Goal: Task Accomplishment & Management: Use online tool/utility

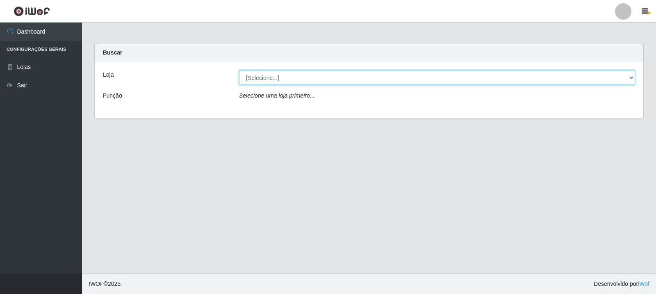
click at [635, 76] on select "[Selecione...] Rede Compras Supermercados - LOJA 3" at bounding box center [437, 78] width 396 height 14
select select "162"
click at [239, 71] on select "[Selecione...] Rede Compras Supermercados - LOJA 3" at bounding box center [437, 78] width 396 height 14
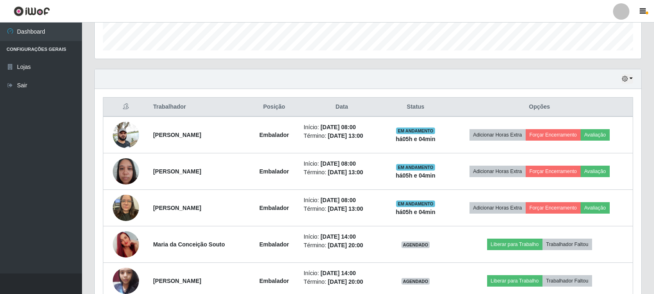
scroll to position [246, 0]
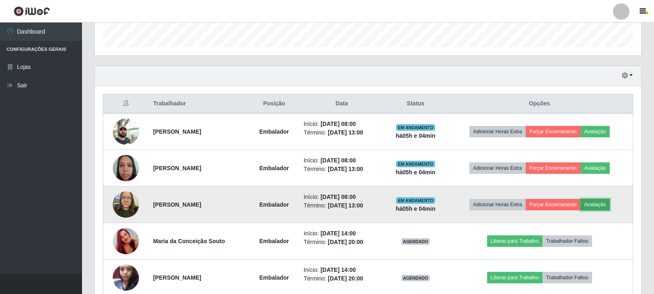
click at [602, 206] on button "Avaliação" at bounding box center [595, 204] width 29 height 11
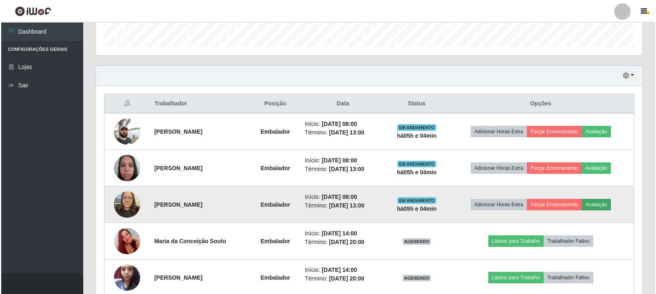
scroll to position [170, 543]
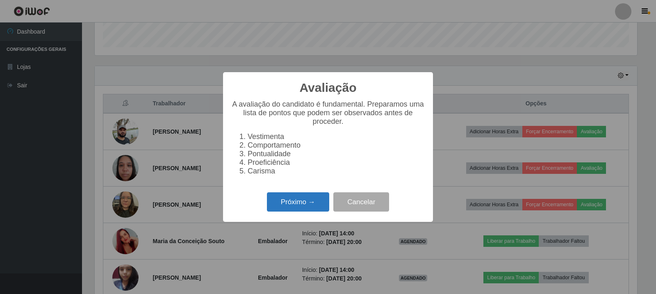
click at [291, 206] on button "Próximo →" at bounding box center [298, 201] width 62 height 19
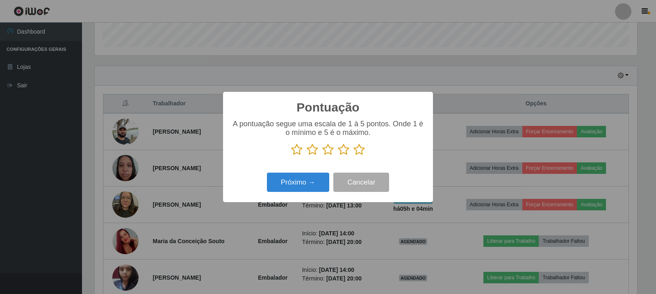
scroll to position [410037, 409664]
click at [361, 148] on icon at bounding box center [359, 150] width 11 height 12
click at [354, 156] on input "radio" at bounding box center [354, 156] width 0 height 0
click at [304, 185] on button "Próximo →" at bounding box center [298, 182] width 62 height 19
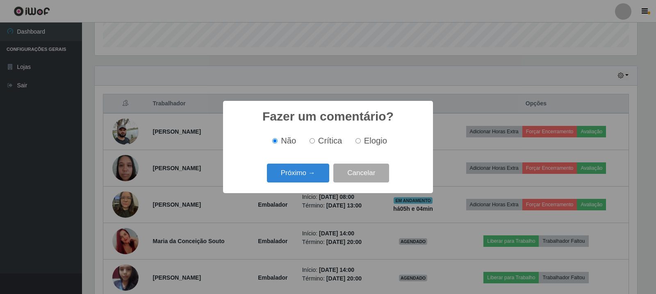
click at [358, 143] on input "Elogio" at bounding box center [358, 140] width 5 height 5
radio input "true"
click at [302, 178] on button "Próximo →" at bounding box center [298, 173] width 62 height 19
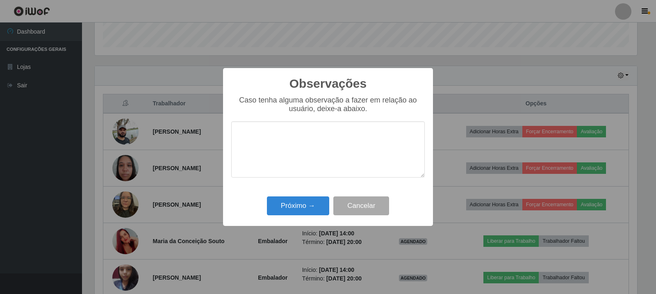
click at [306, 147] on textarea at bounding box center [328, 149] width 194 height 56
drag, startPoint x: 324, startPoint y: 138, endPoint x: 232, endPoint y: 140, distance: 92.3
click at [232, 140] on textarea "atendeu as expectativas" at bounding box center [328, 149] width 194 height 56
type textarea "atendeu as expectativas"
click at [286, 209] on button "Próximo →" at bounding box center [298, 205] width 62 height 19
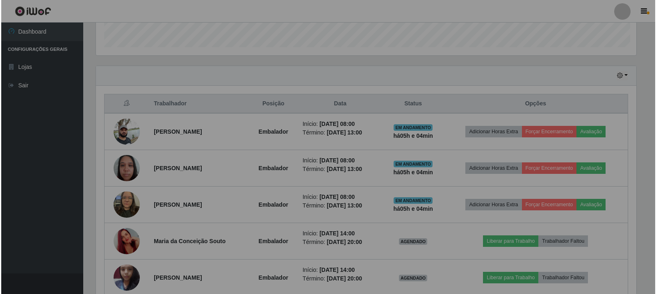
scroll to position [170, 547]
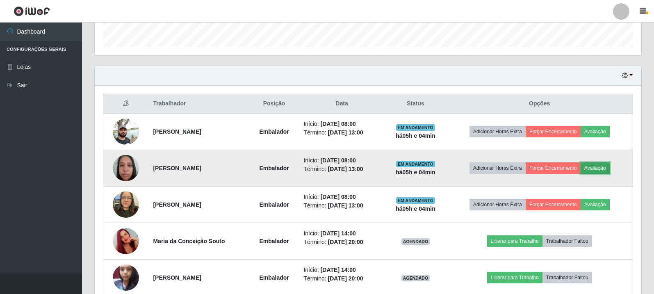
click at [595, 169] on button "Avaliação" at bounding box center [595, 167] width 29 height 11
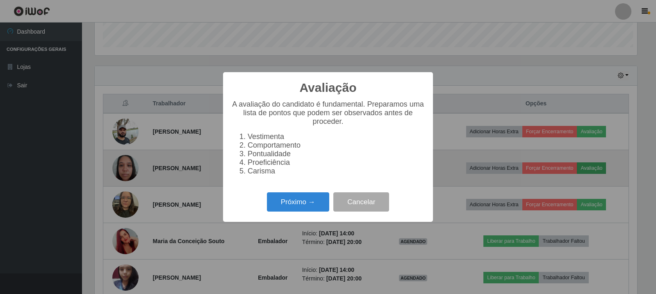
scroll to position [170, 543]
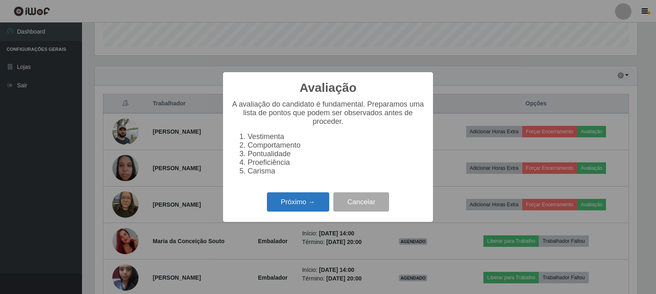
click at [319, 204] on button "Próximo →" at bounding box center [298, 201] width 62 height 19
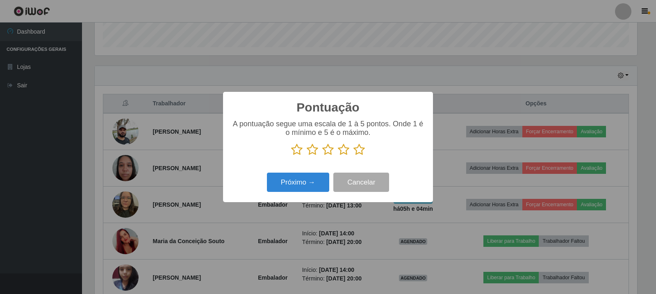
click at [356, 151] on icon at bounding box center [359, 150] width 11 height 12
click at [354, 156] on input "radio" at bounding box center [354, 156] width 0 height 0
click at [313, 181] on button "Próximo →" at bounding box center [298, 182] width 62 height 19
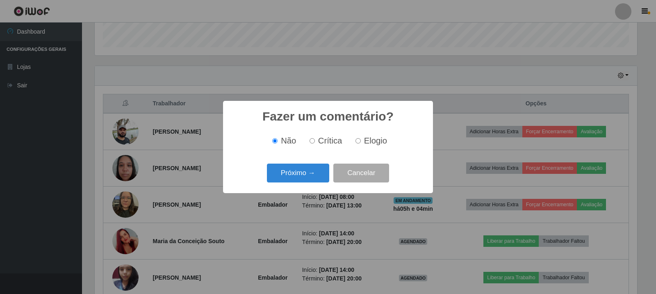
click at [359, 141] on input "Elogio" at bounding box center [358, 140] width 5 height 5
radio input "true"
click at [308, 171] on button "Próximo →" at bounding box center [298, 173] width 62 height 19
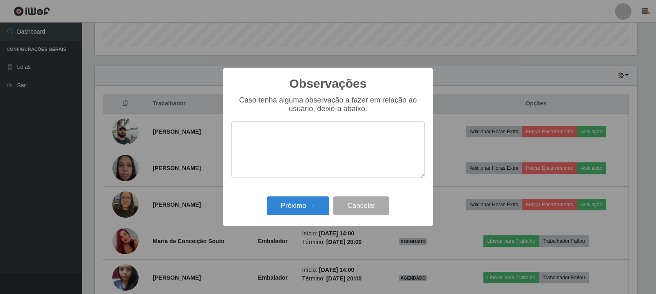
click at [327, 142] on textarea at bounding box center [328, 149] width 194 height 56
type textarea "atendeu as expectativas"
click at [306, 206] on button "Próximo →" at bounding box center [298, 205] width 62 height 19
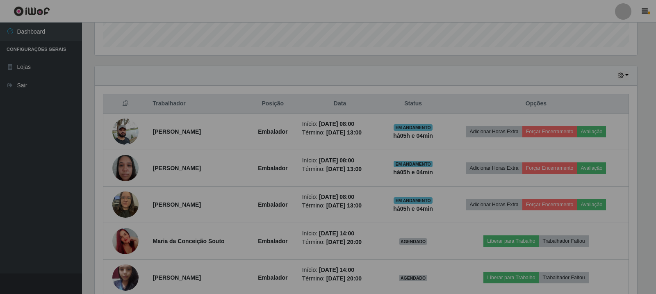
scroll to position [170, 547]
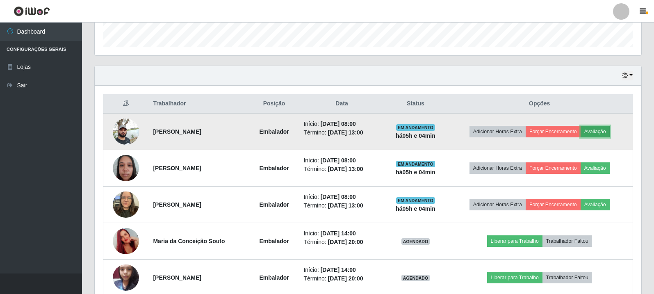
click at [598, 129] on button "Avaliação" at bounding box center [595, 131] width 29 height 11
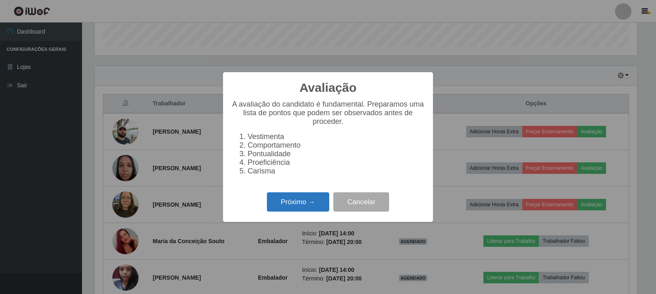
click at [301, 206] on button "Próximo →" at bounding box center [298, 201] width 62 height 19
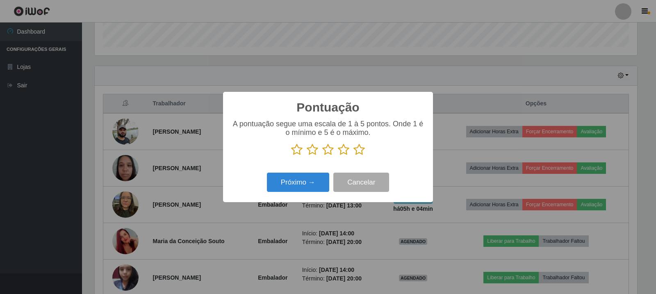
scroll to position [410037, 409664]
click at [359, 152] on icon at bounding box center [359, 150] width 11 height 12
click at [354, 156] on input "radio" at bounding box center [354, 156] width 0 height 0
click at [291, 186] on button "Próximo →" at bounding box center [298, 182] width 62 height 19
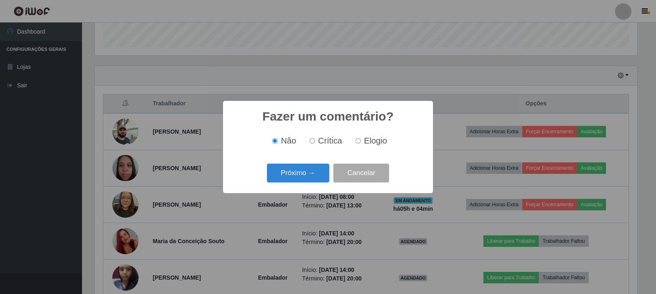
click at [357, 142] on input "Elogio" at bounding box center [358, 140] width 5 height 5
radio input "true"
click at [286, 178] on button "Próximo →" at bounding box center [298, 173] width 62 height 19
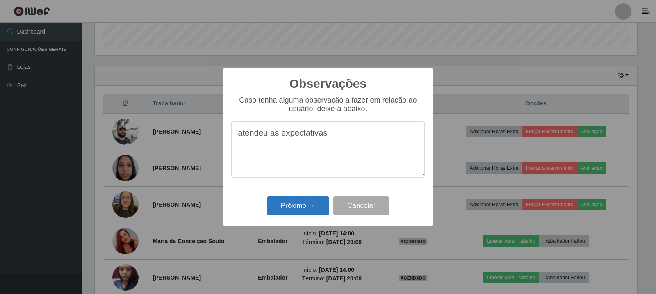
type textarea "atendeu as expectativas"
click at [297, 210] on button "Próximo →" at bounding box center [298, 205] width 62 height 19
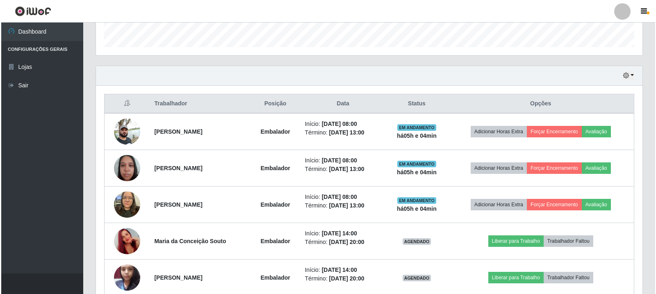
scroll to position [170, 547]
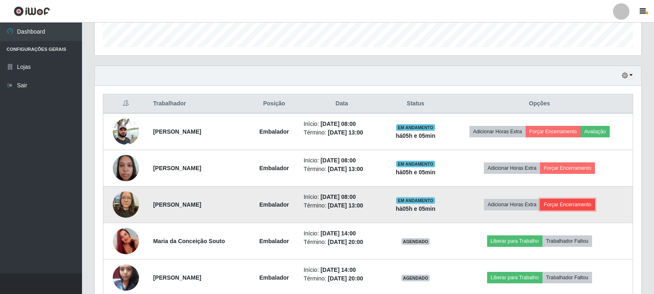
click at [562, 205] on button "Forçar Encerramento" at bounding box center [567, 204] width 55 height 11
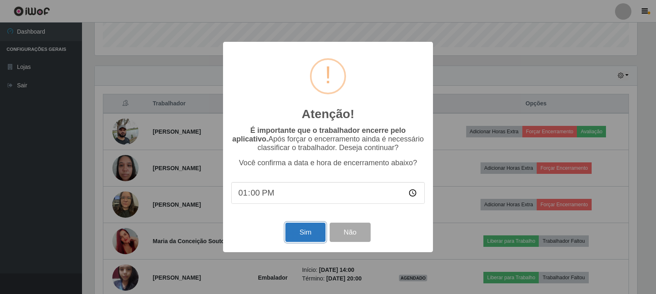
click at [301, 237] on button "Sim" at bounding box center [306, 232] width 40 height 19
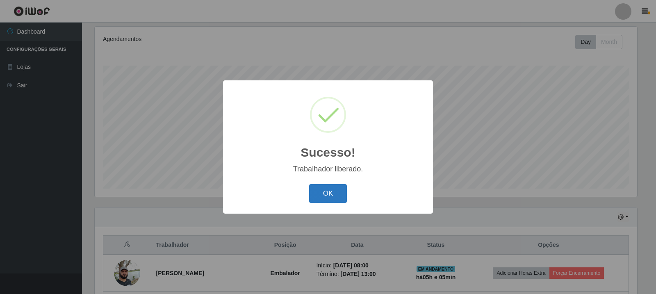
click at [339, 195] on button "OK" at bounding box center [328, 193] width 38 height 19
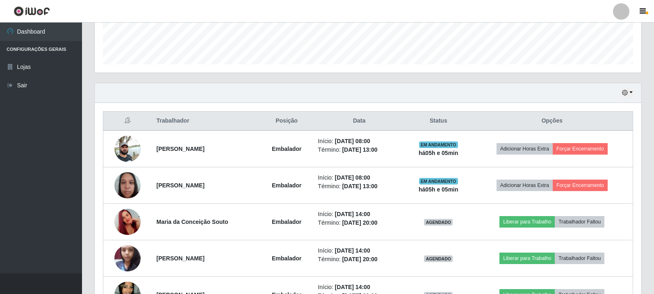
scroll to position [269, 0]
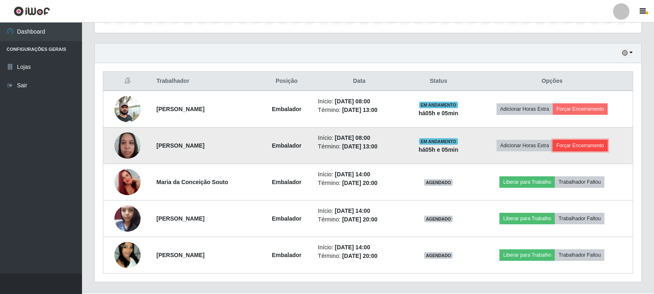
click at [569, 145] on button "Forçar Encerramento" at bounding box center [580, 145] width 55 height 11
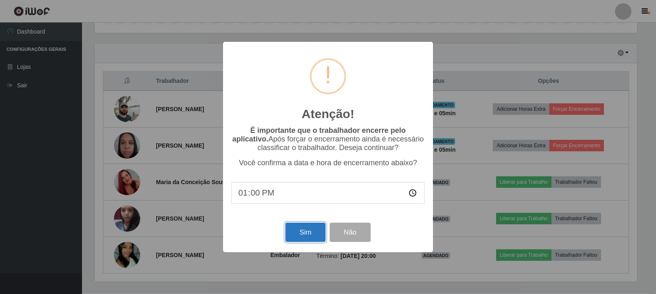
click at [308, 235] on button "Sim" at bounding box center [306, 232] width 40 height 19
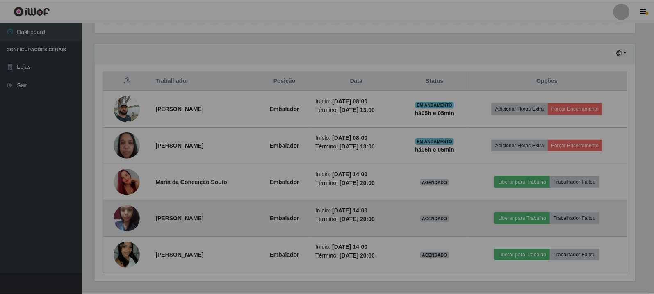
scroll to position [0, 0]
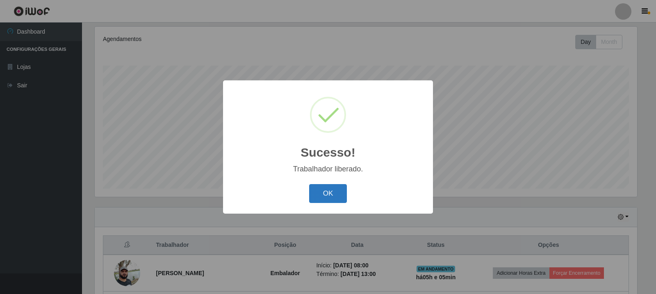
click at [329, 194] on button "OK" at bounding box center [328, 193] width 38 height 19
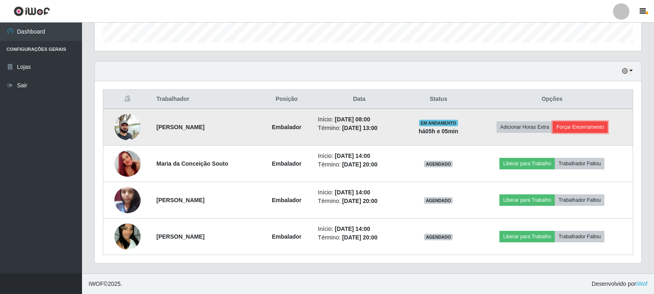
click at [574, 128] on button "Forçar Encerramento" at bounding box center [580, 126] width 55 height 11
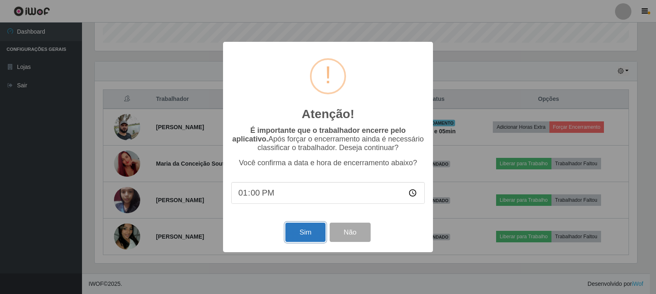
click at [296, 233] on button "Sim" at bounding box center [306, 232] width 40 height 19
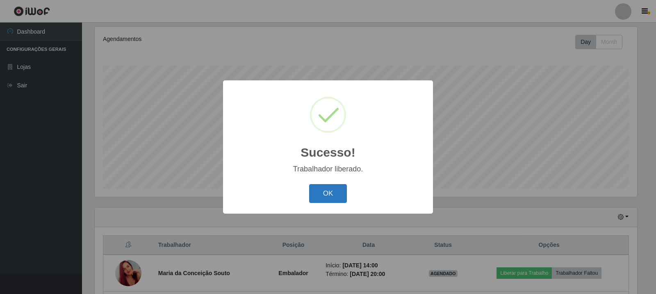
click at [329, 200] on button "OK" at bounding box center [328, 193] width 38 height 19
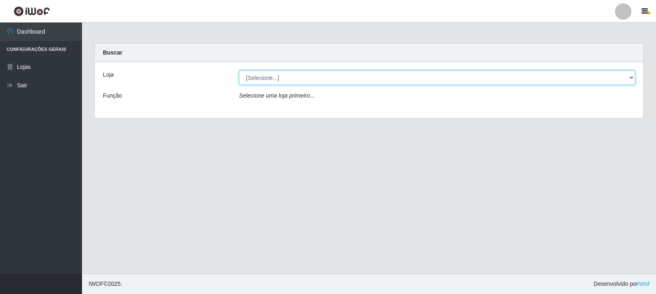
click at [364, 76] on select "[Selecione...] Rede Compras Supermercados - LOJA 3" at bounding box center [437, 78] width 396 height 14
select select "162"
click at [239, 71] on select "[Selecione...] Rede Compras Supermercados - LOJA 3" at bounding box center [437, 78] width 396 height 14
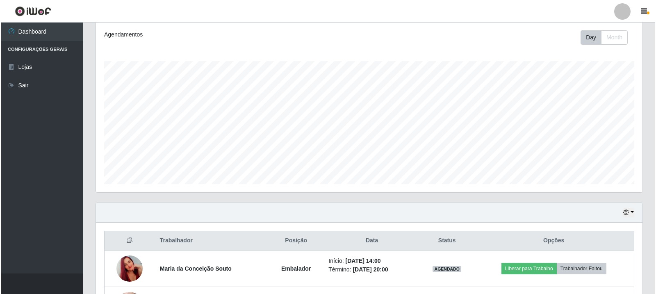
scroll to position [214, 0]
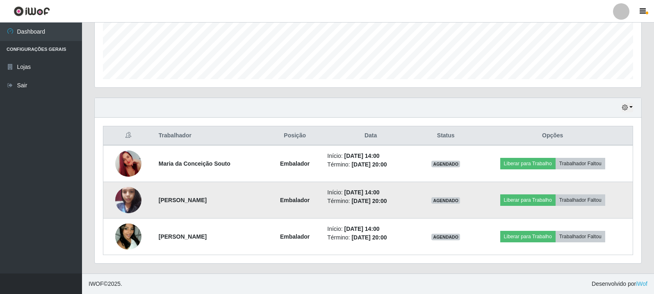
click at [132, 209] on img at bounding box center [128, 200] width 26 height 35
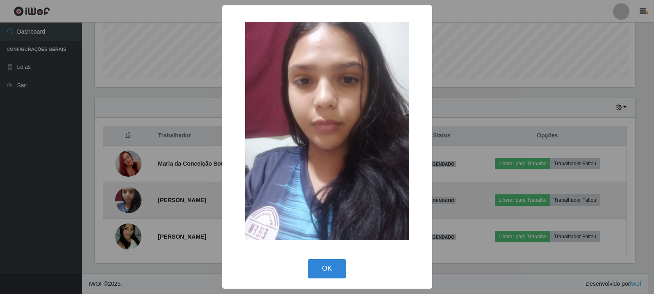
scroll to position [170, 543]
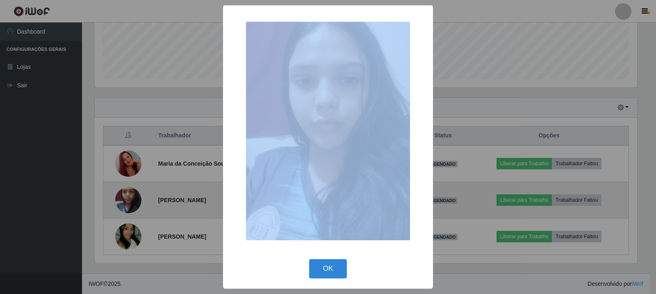
click at [132, 209] on div "× OK Cancel" at bounding box center [328, 147] width 656 height 294
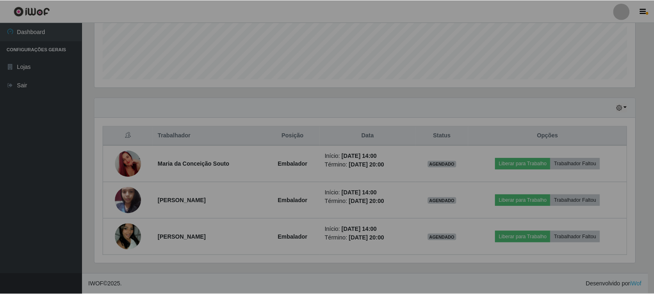
scroll to position [170, 547]
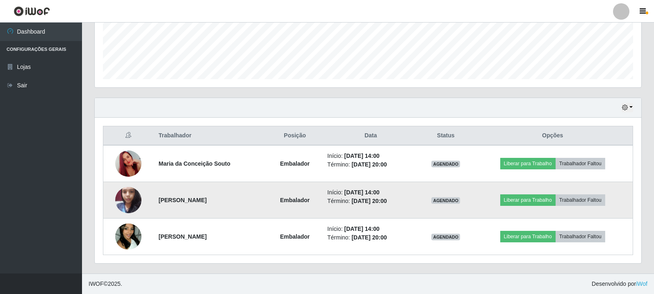
click at [123, 198] on img at bounding box center [128, 200] width 26 height 35
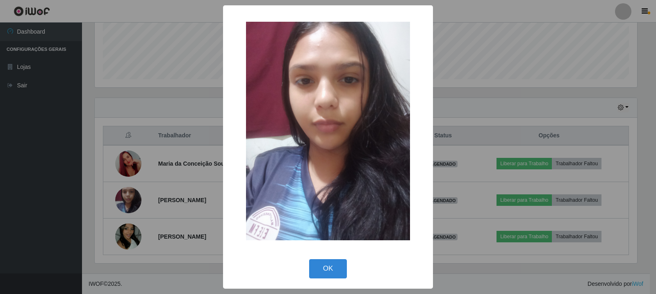
click at [123, 197] on div "× OK Cancel" at bounding box center [328, 147] width 656 height 294
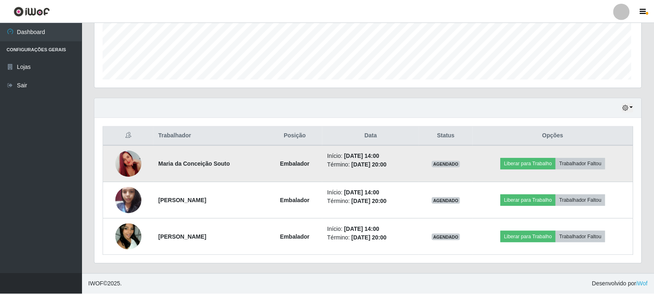
scroll to position [170, 547]
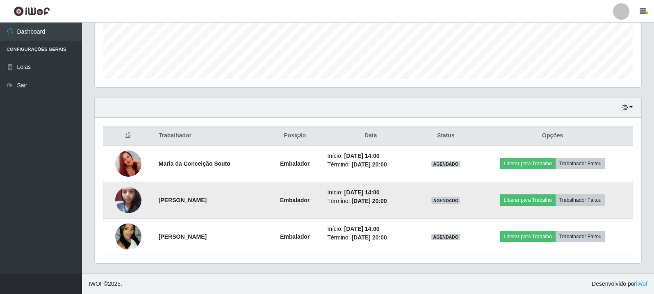
click at [132, 206] on img at bounding box center [128, 200] width 26 height 35
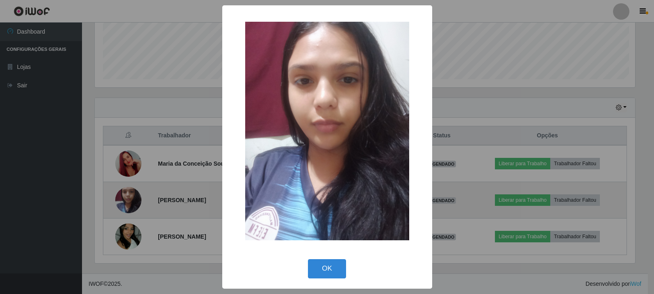
scroll to position [170, 543]
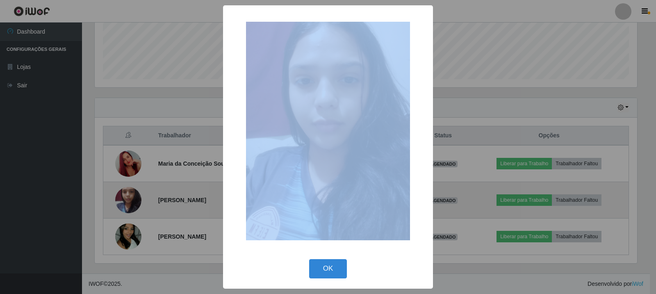
click at [132, 206] on div "× OK Cancel" at bounding box center [328, 147] width 656 height 294
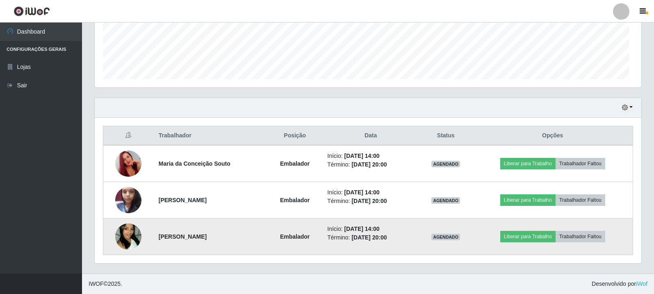
scroll to position [170, 547]
click at [127, 244] on img at bounding box center [128, 236] width 26 height 47
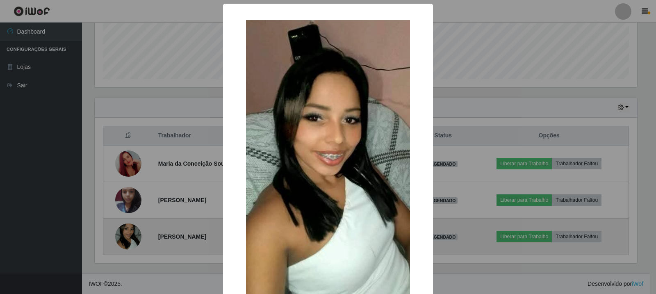
click at [127, 244] on div "× OK Cancel" at bounding box center [328, 147] width 656 height 294
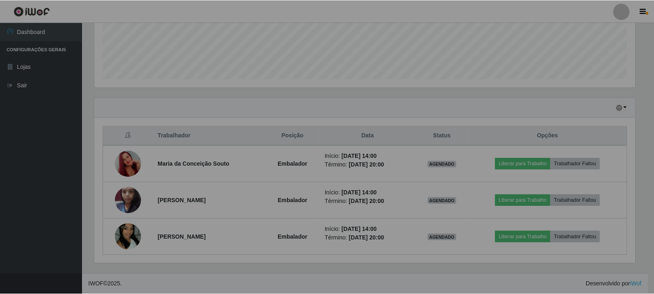
scroll to position [170, 547]
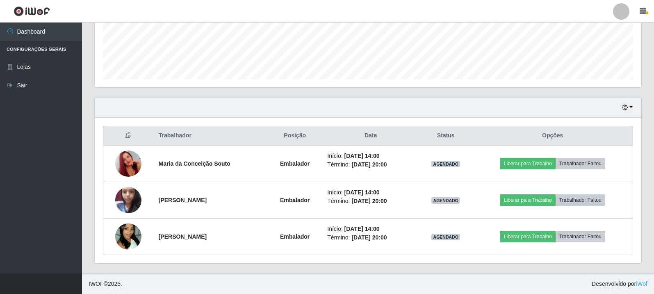
click at [154, 125] on div "Trabalhador Posição Data Status Opções Maria da Conceição Souto Embalador Iníci…" at bounding box center [368, 191] width 547 height 146
click at [489, 280] on footer "IWOF © 2025 . Desenvolvido por iWof" at bounding box center [368, 284] width 572 height 21
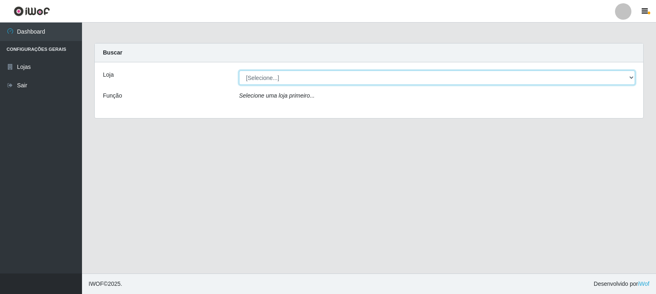
click at [630, 77] on select "[Selecione...] Rede Compras Supermercados - LOJA 3" at bounding box center [437, 78] width 396 height 14
select select "162"
click at [239, 71] on select "[Selecione...] Rede Compras Supermercados - LOJA 3" at bounding box center [437, 78] width 396 height 14
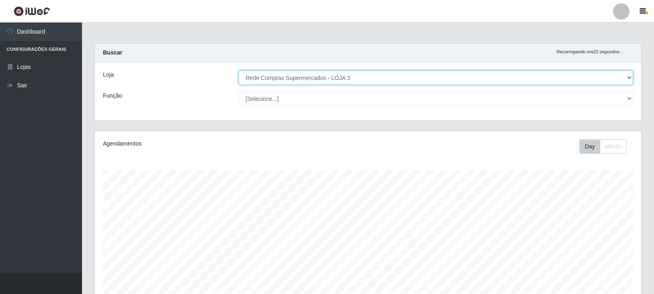
click at [626, 78] on select "[Selecione...] Rede Compras Supermercados - LOJA 3" at bounding box center [436, 78] width 395 height 14
click at [239, 71] on select "[Selecione...] Rede Compras Supermercados - LOJA 3" at bounding box center [436, 78] width 395 height 14
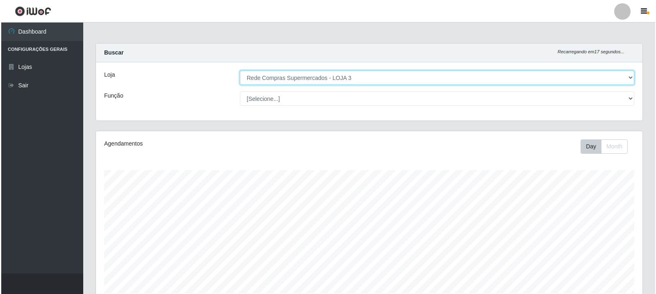
scroll to position [205, 0]
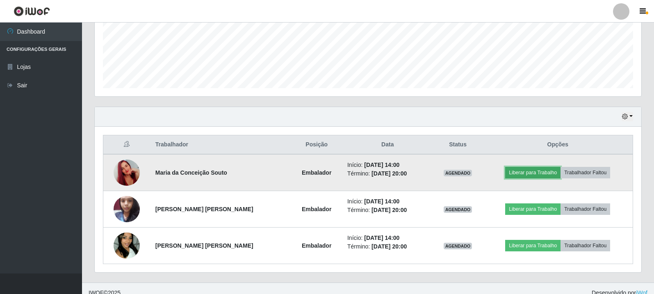
click at [544, 173] on button "Liberar para Trabalho" at bounding box center [532, 172] width 55 height 11
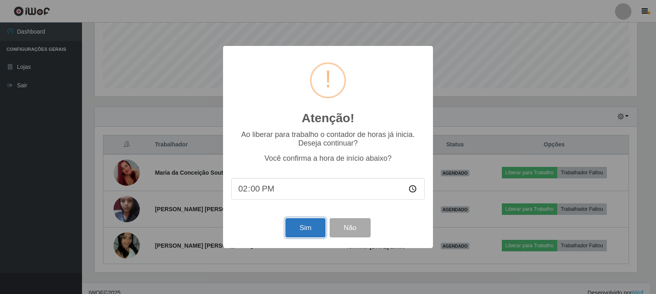
click at [308, 233] on button "Sim" at bounding box center [306, 227] width 40 height 19
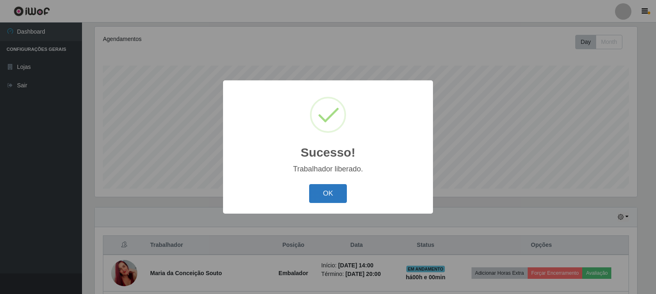
click at [338, 194] on button "OK" at bounding box center [328, 193] width 38 height 19
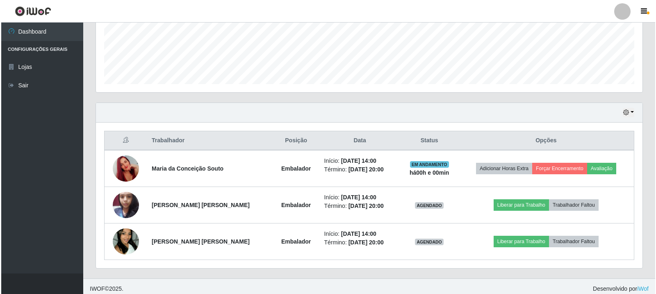
scroll to position [214, 0]
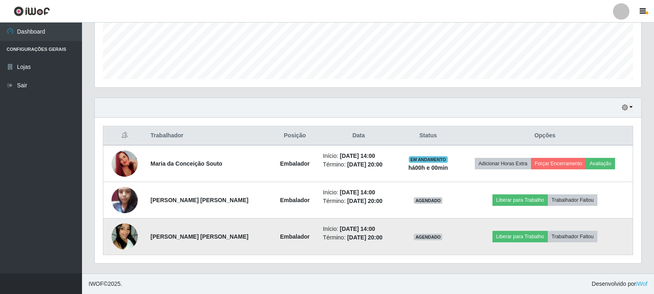
click at [130, 235] on img at bounding box center [125, 236] width 26 height 47
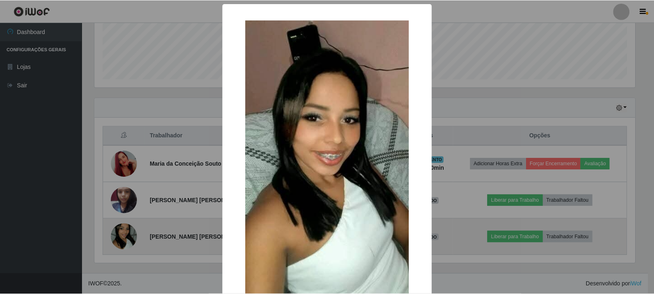
scroll to position [170, 543]
click at [130, 235] on div "× OK Cancel" at bounding box center [328, 147] width 656 height 294
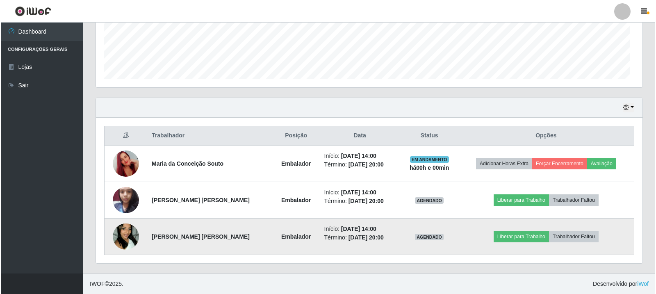
scroll to position [170, 547]
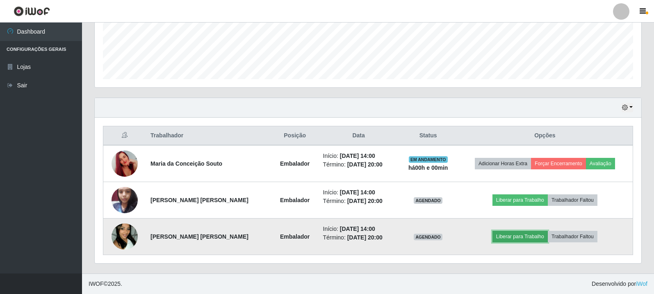
click at [524, 235] on button "Liberar para Trabalho" at bounding box center [520, 236] width 55 height 11
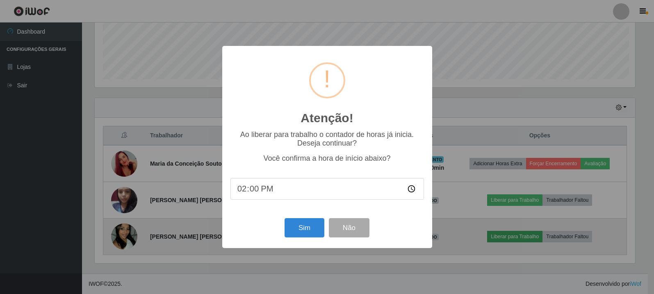
scroll to position [170, 543]
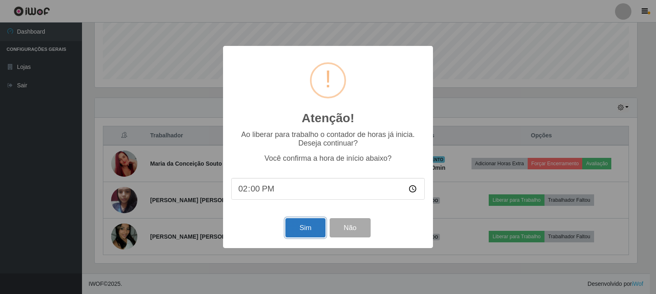
click at [305, 233] on button "Sim" at bounding box center [306, 227] width 40 height 19
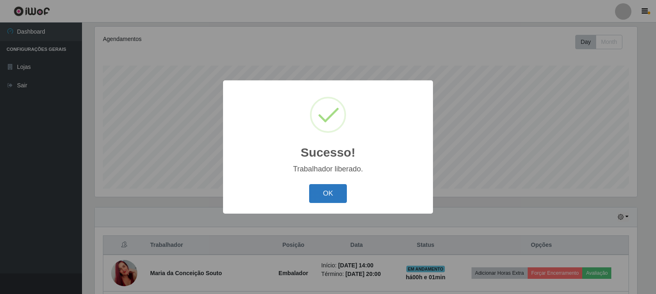
click at [327, 196] on button "OK" at bounding box center [328, 193] width 38 height 19
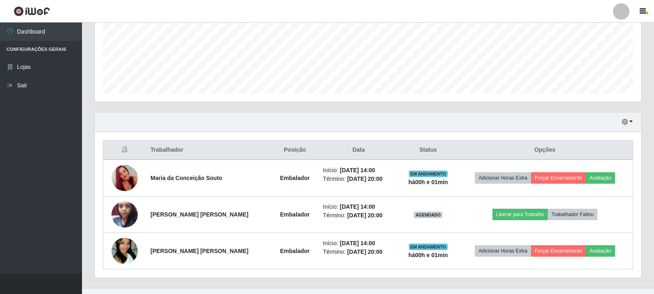
scroll to position [0, 0]
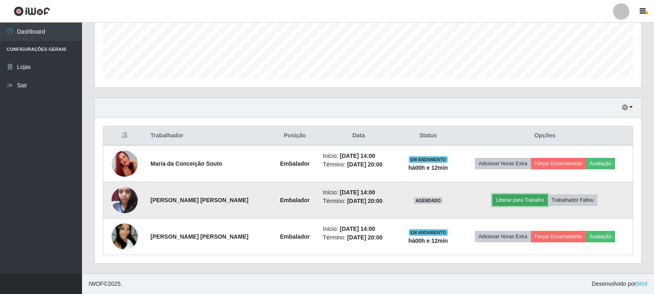
click at [523, 199] on button "Liberar para Trabalho" at bounding box center [520, 199] width 55 height 11
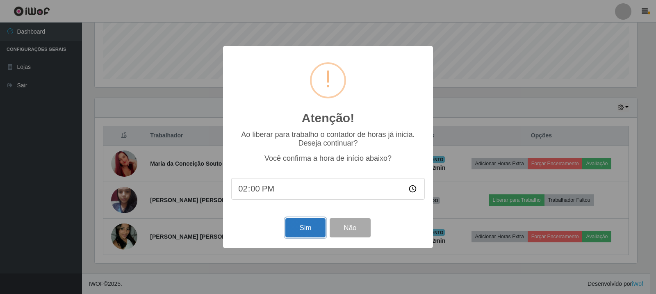
click at [297, 235] on button "Sim" at bounding box center [306, 227] width 40 height 19
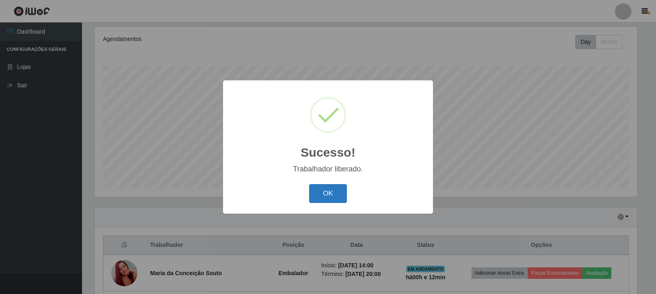
click at [319, 192] on button "OK" at bounding box center [328, 193] width 38 height 19
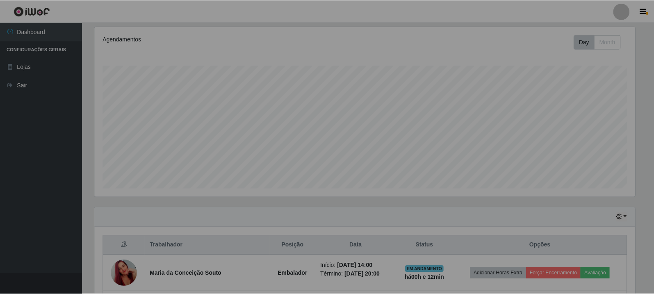
scroll to position [170, 547]
